Goal: Task Accomplishment & Management: Use online tool/utility

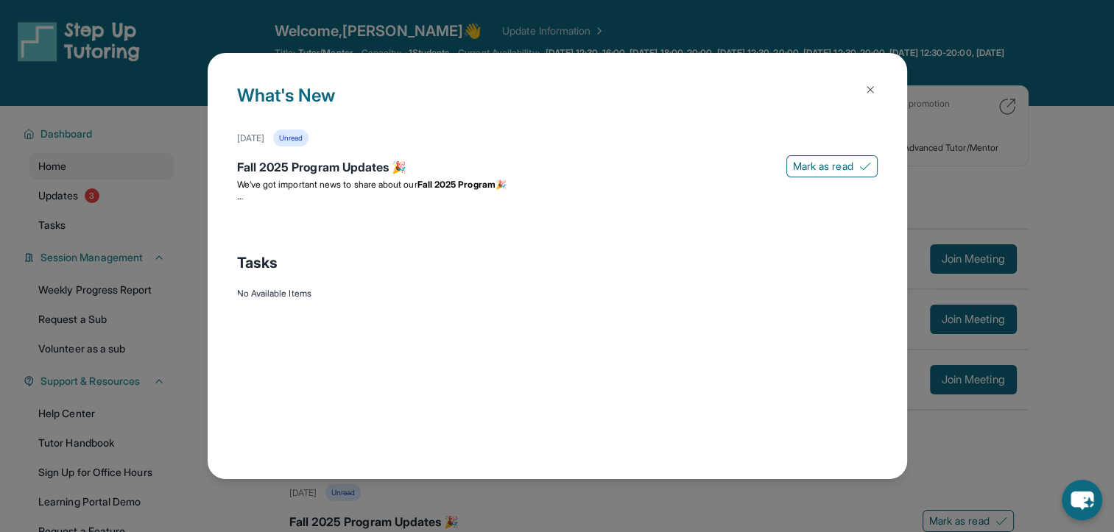
click at [868, 85] on img at bounding box center [870, 90] width 12 height 12
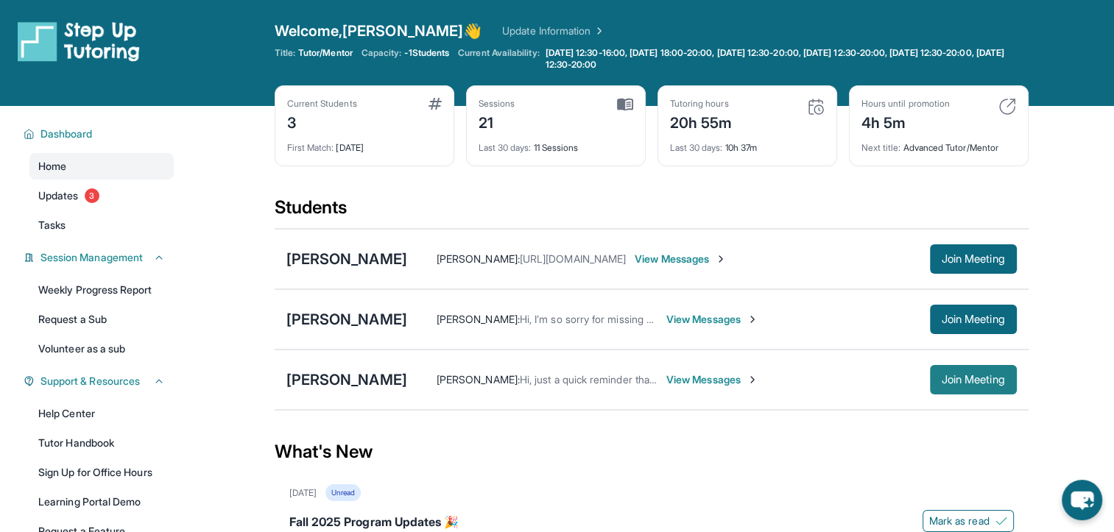
click at [945, 375] on span "Join Meeting" at bounding box center [973, 379] width 63 height 9
click at [976, 375] on span "Join Meeting" at bounding box center [973, 379] width 63 height 9
click at [951, 384] on span "Join Meeting" at bounding box center [973, 379] width 63 height 9
